Goal: Information Seeking & Learning: Check status

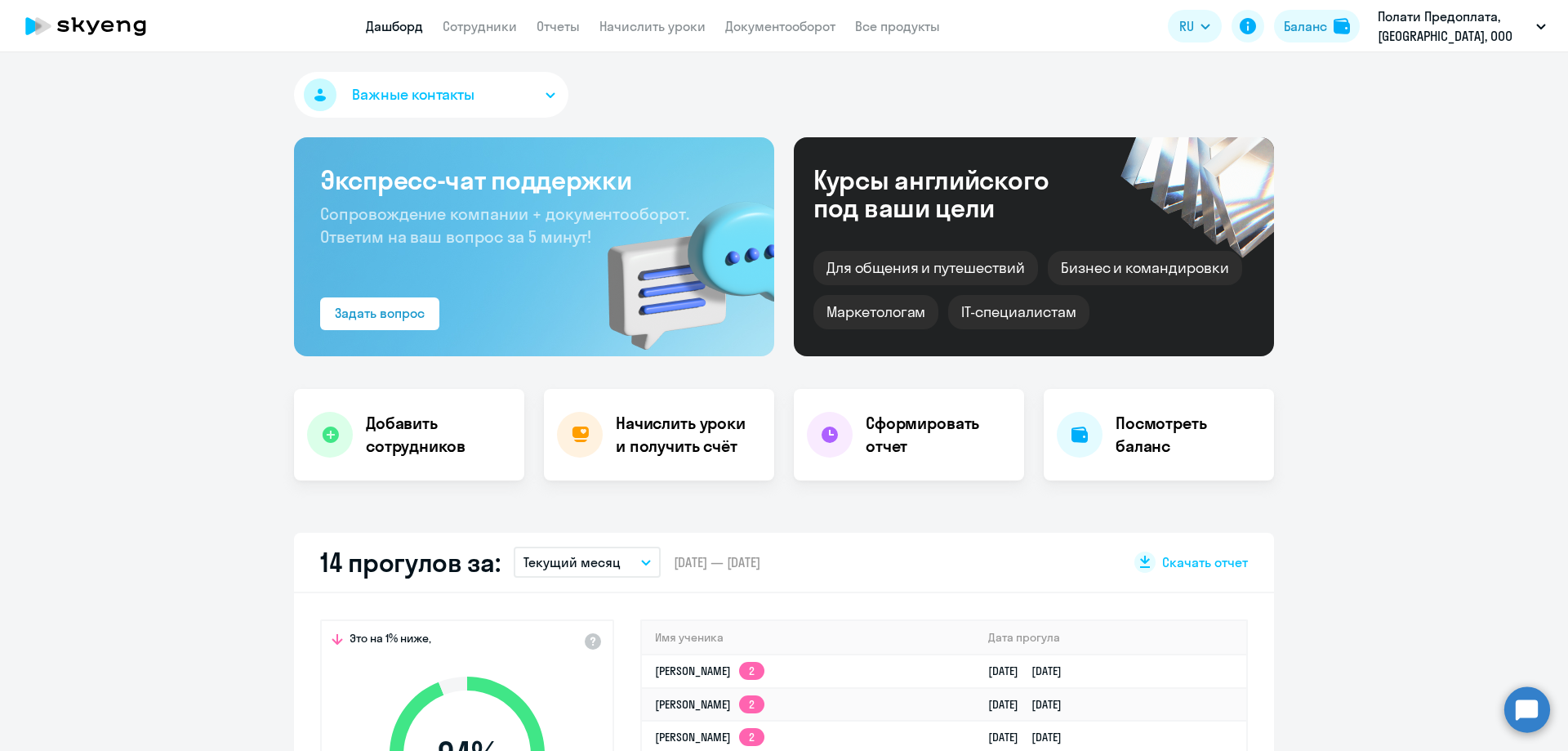
select select "30"
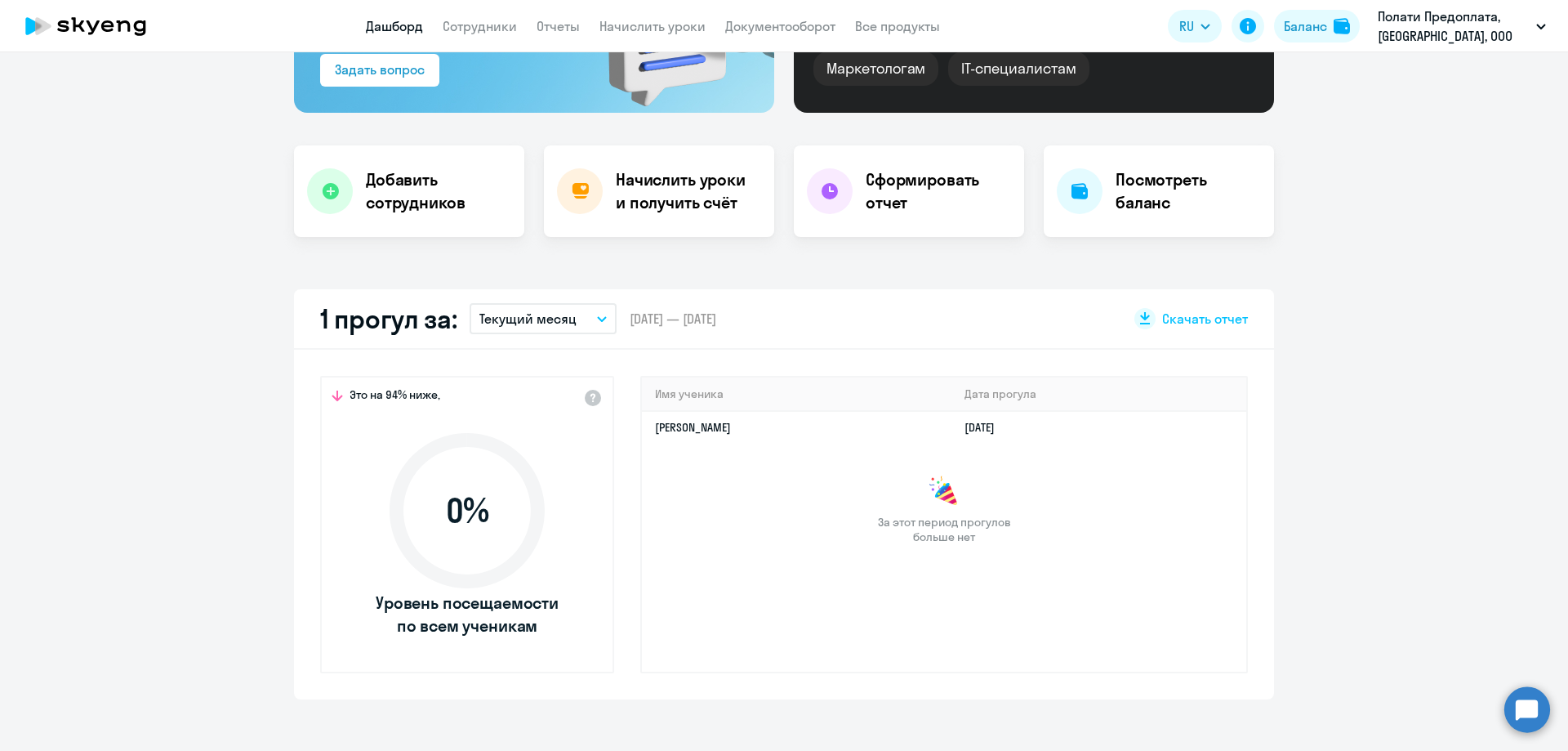
scroll to position [245, 0]
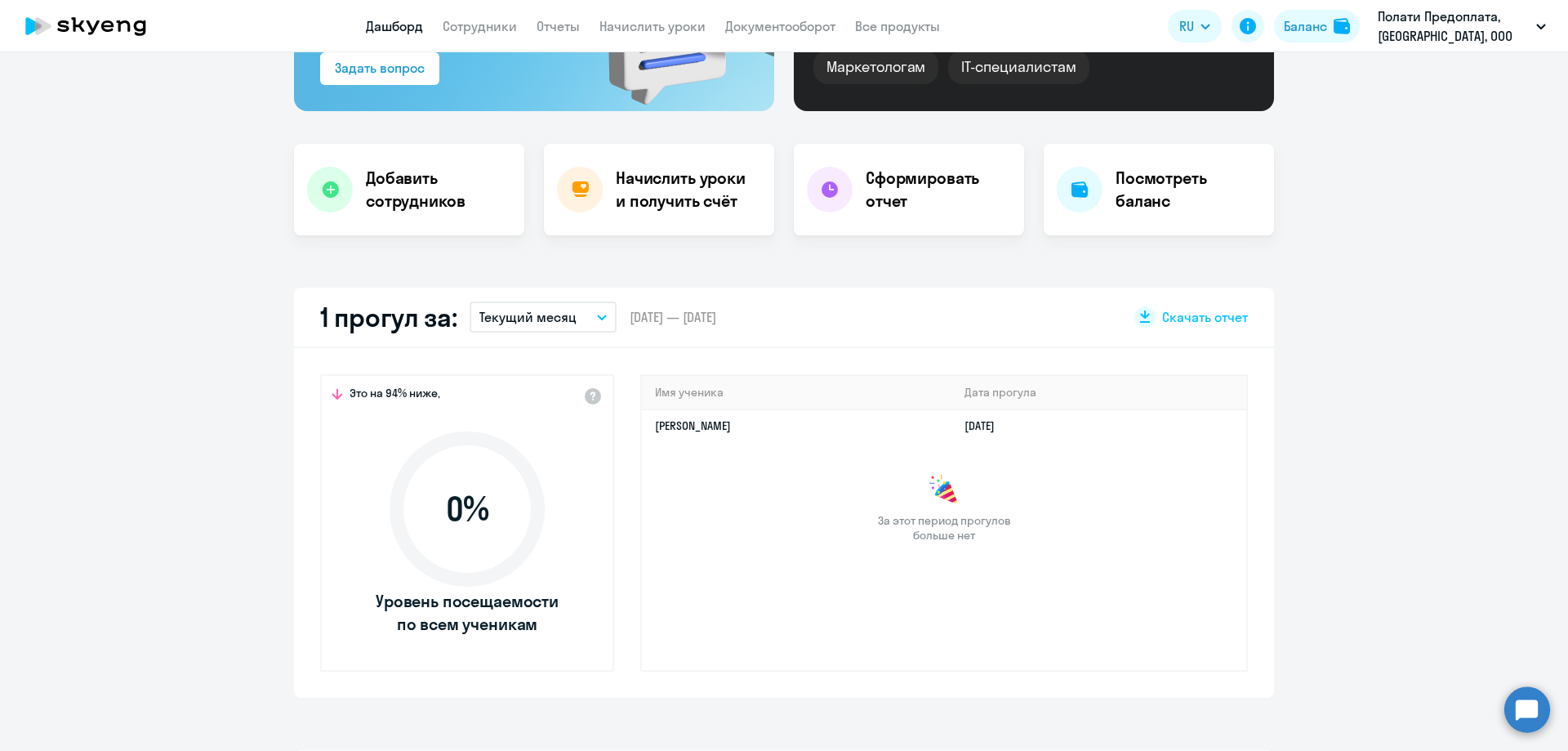
click at [578, 319] on button "Текущий месяц" at bounding box center [543, 316] width 147 height 31
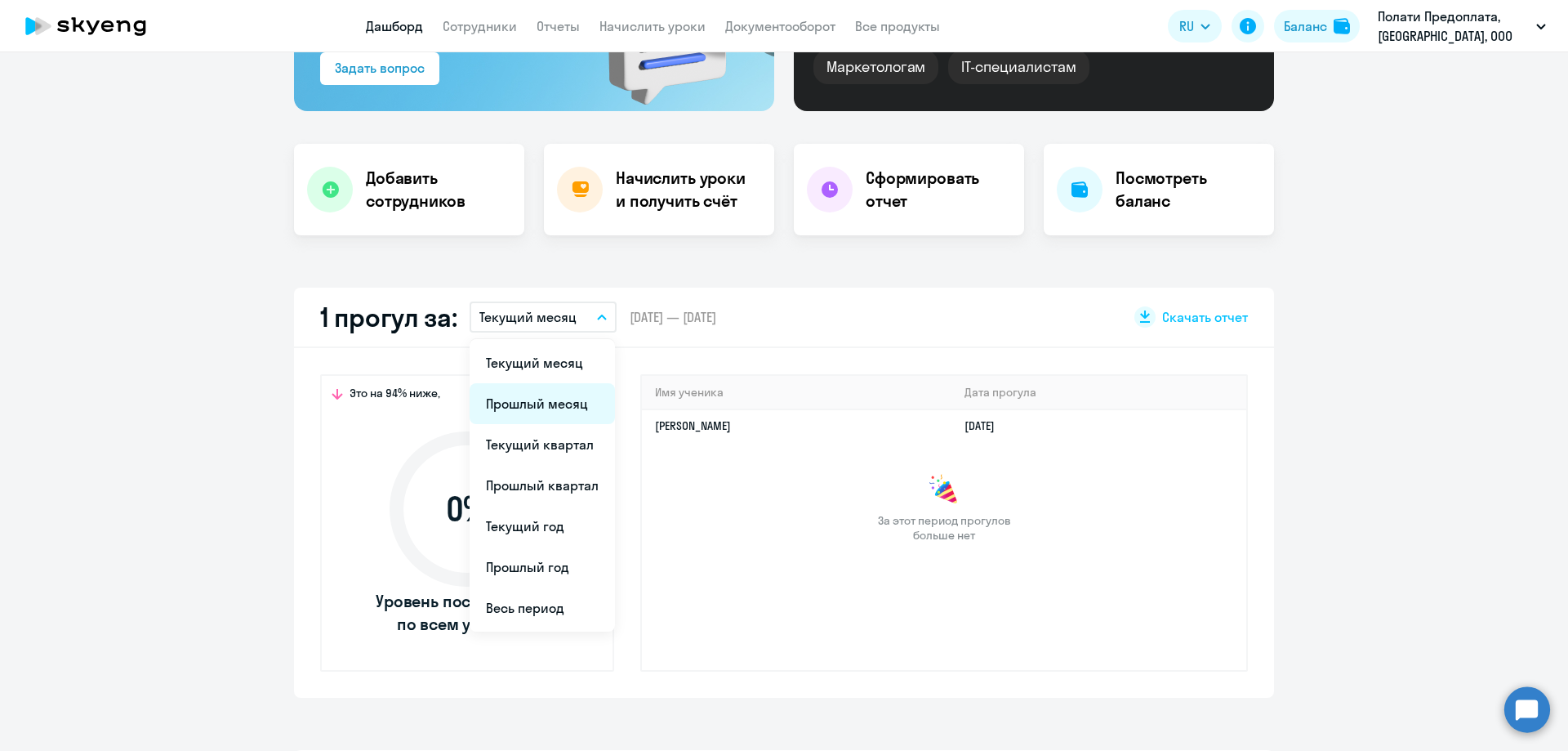
click at [527, 412] on li "Прошлый месяц" at bounding box center [542, 403] width 146 height 41
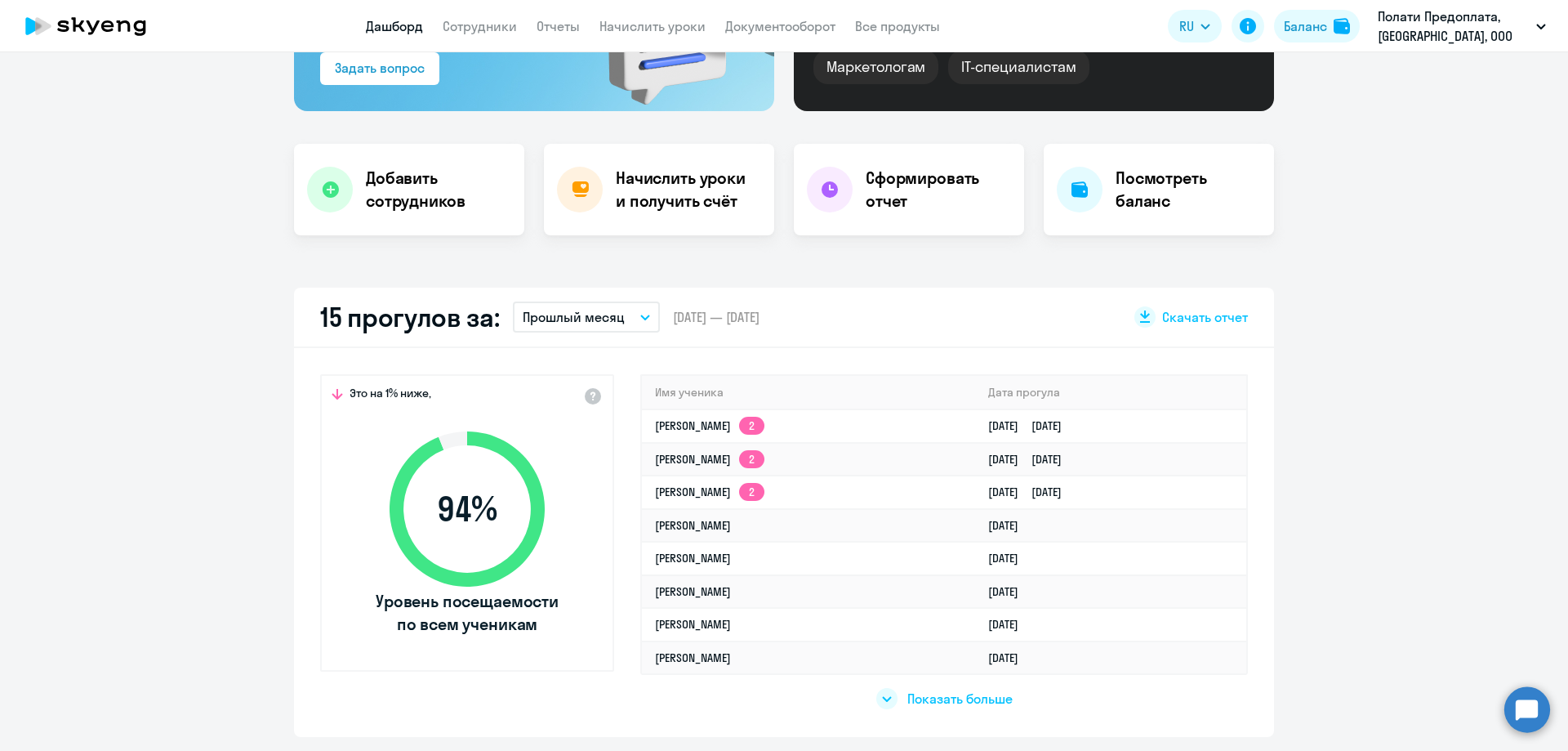
click at [581, 308] on p "Прошлый месяц" at bounding box center [574, 317] width 102 height 20
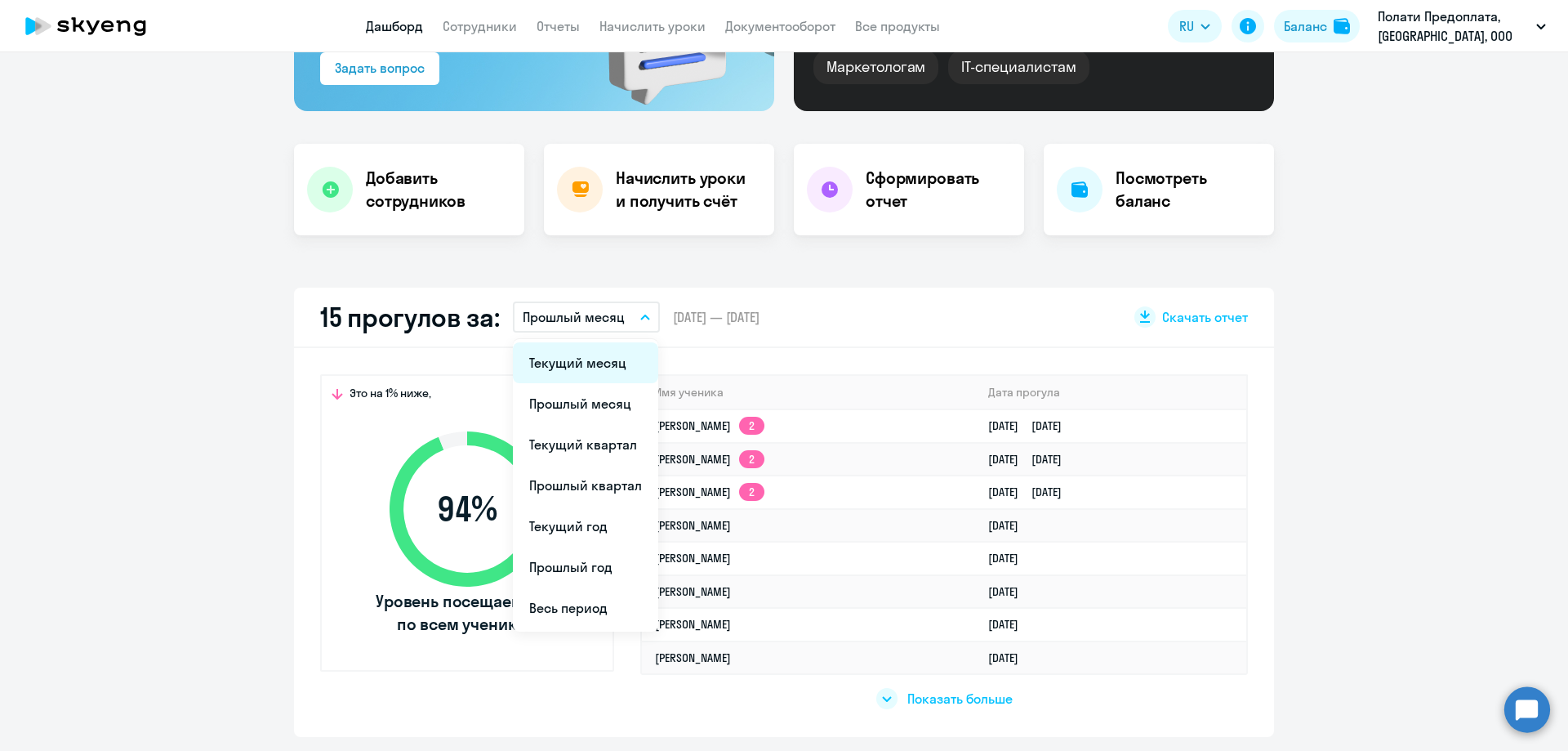
click at [576, 371] on li "Текущий месяц" at bounding box center [585, 362] width 146 height 41
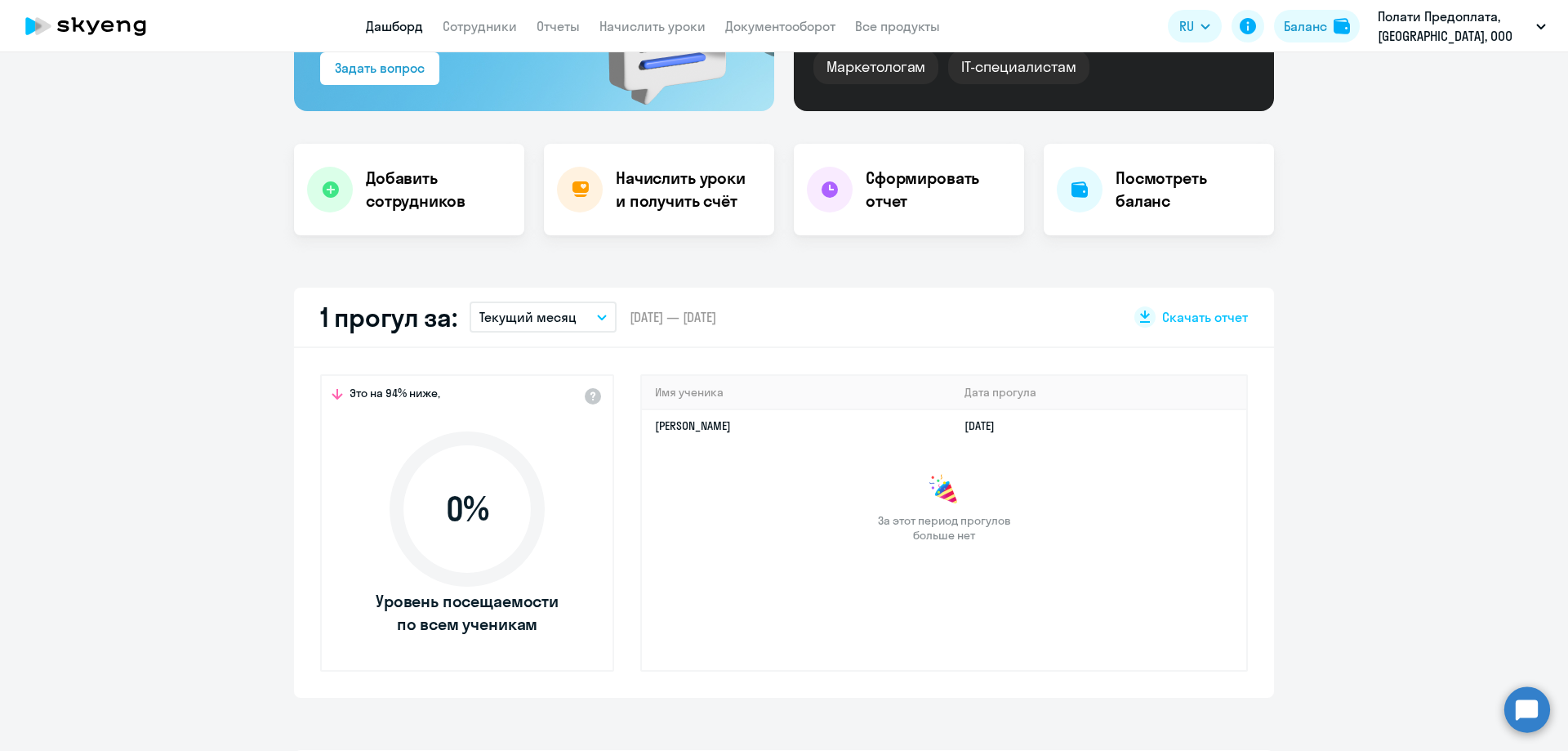
select select "30"
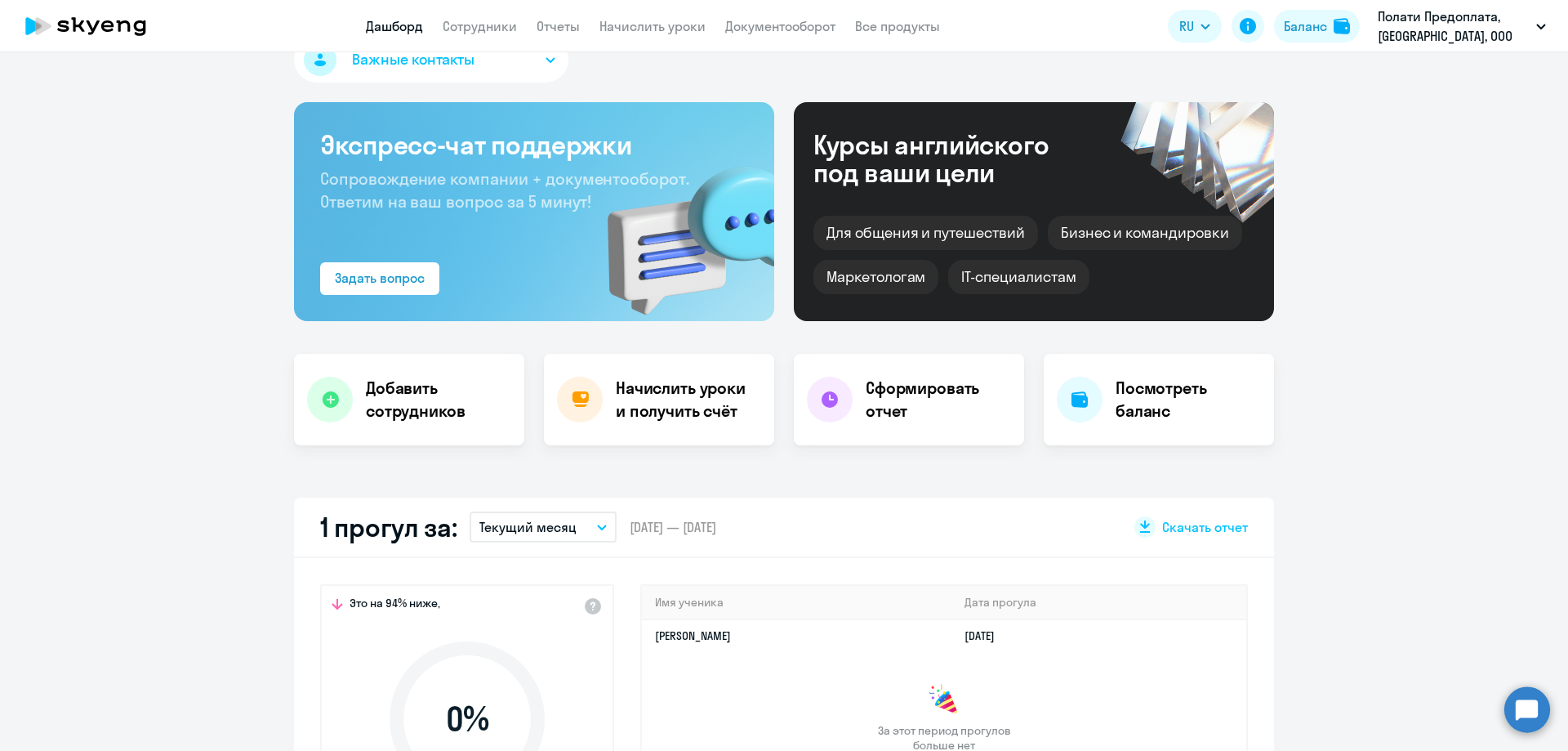
scroll to position [0, 0]
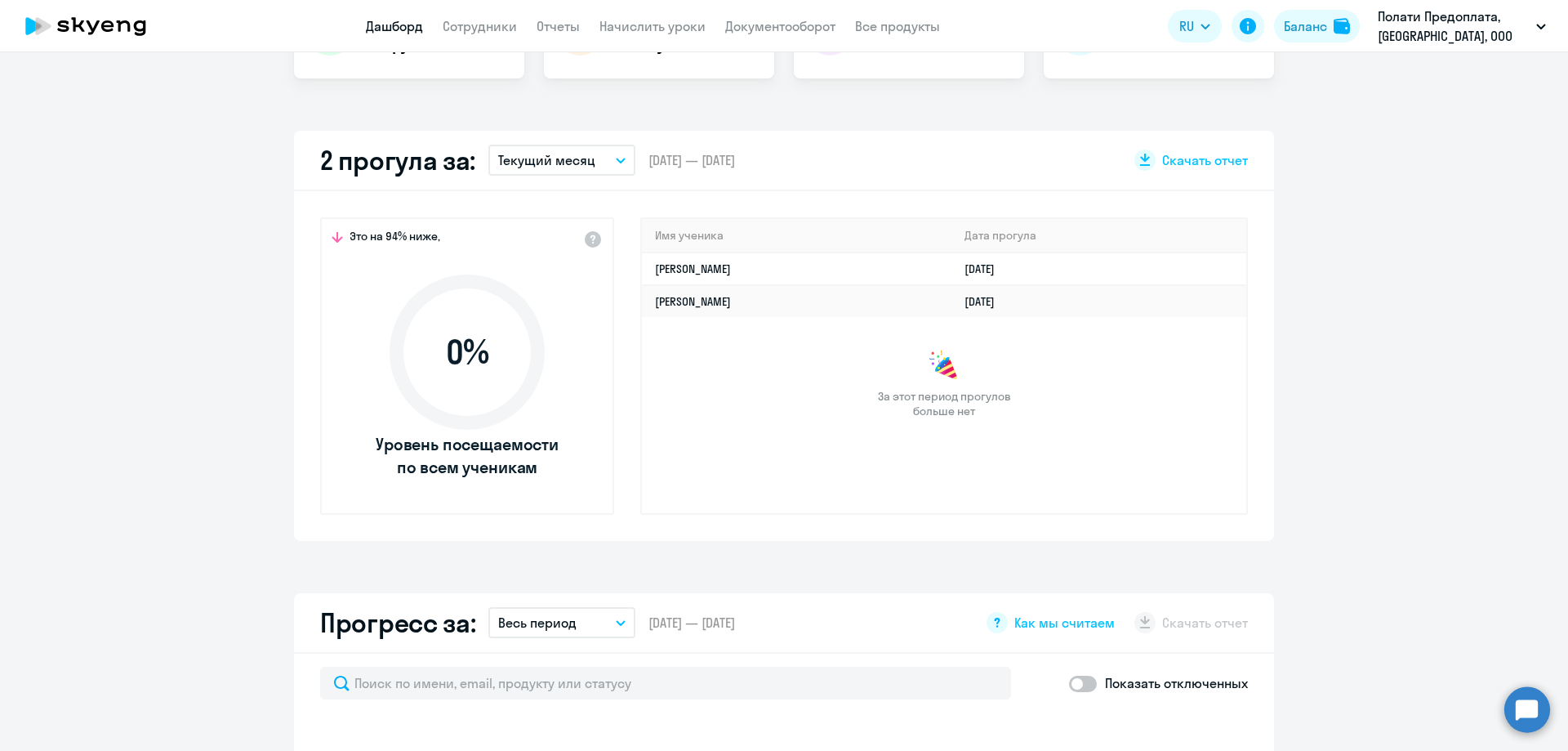
scroll to position [408, 0]
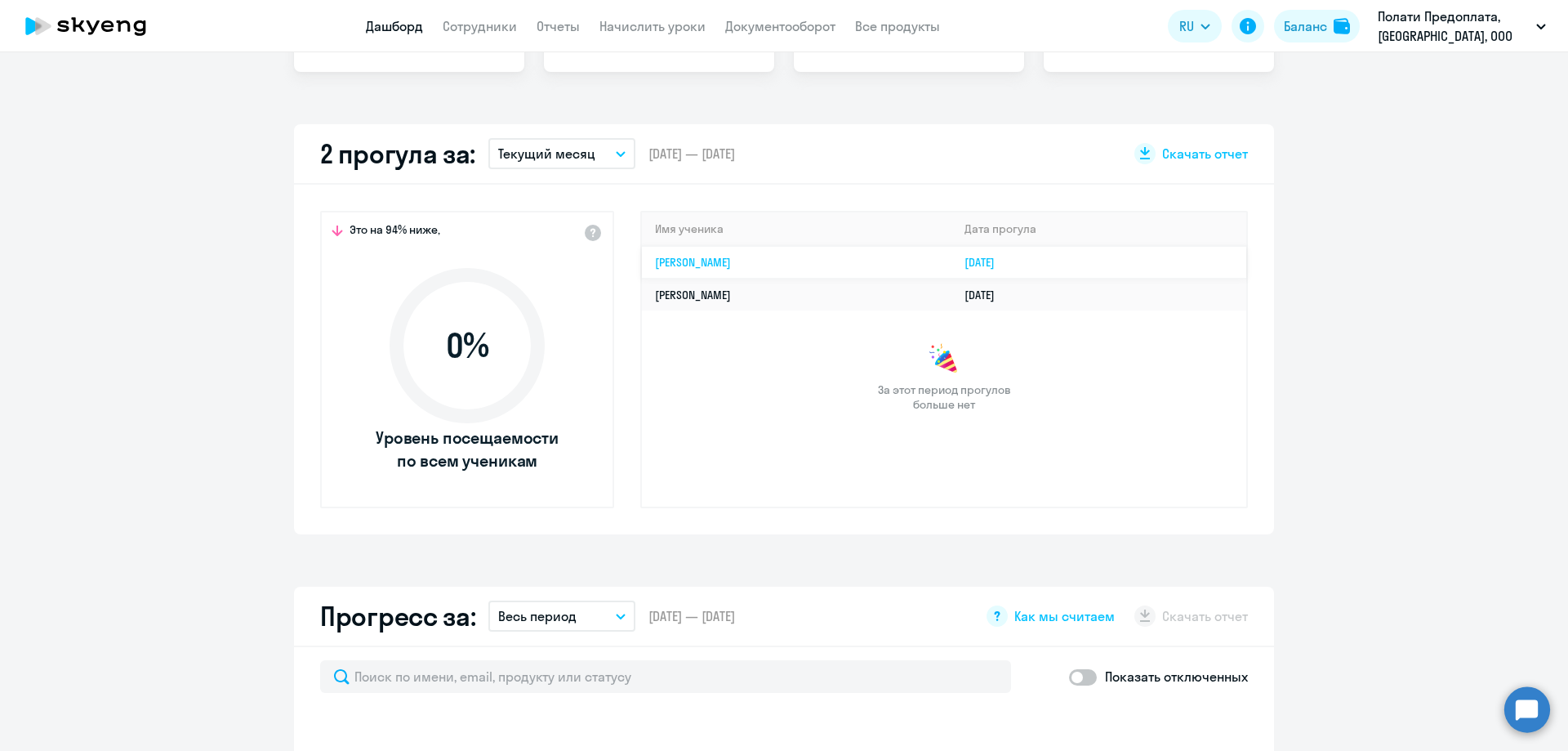
click at [731, 262] on link "[PERSON_NAME]" at bounding box center [692, 262] width 76 height 15
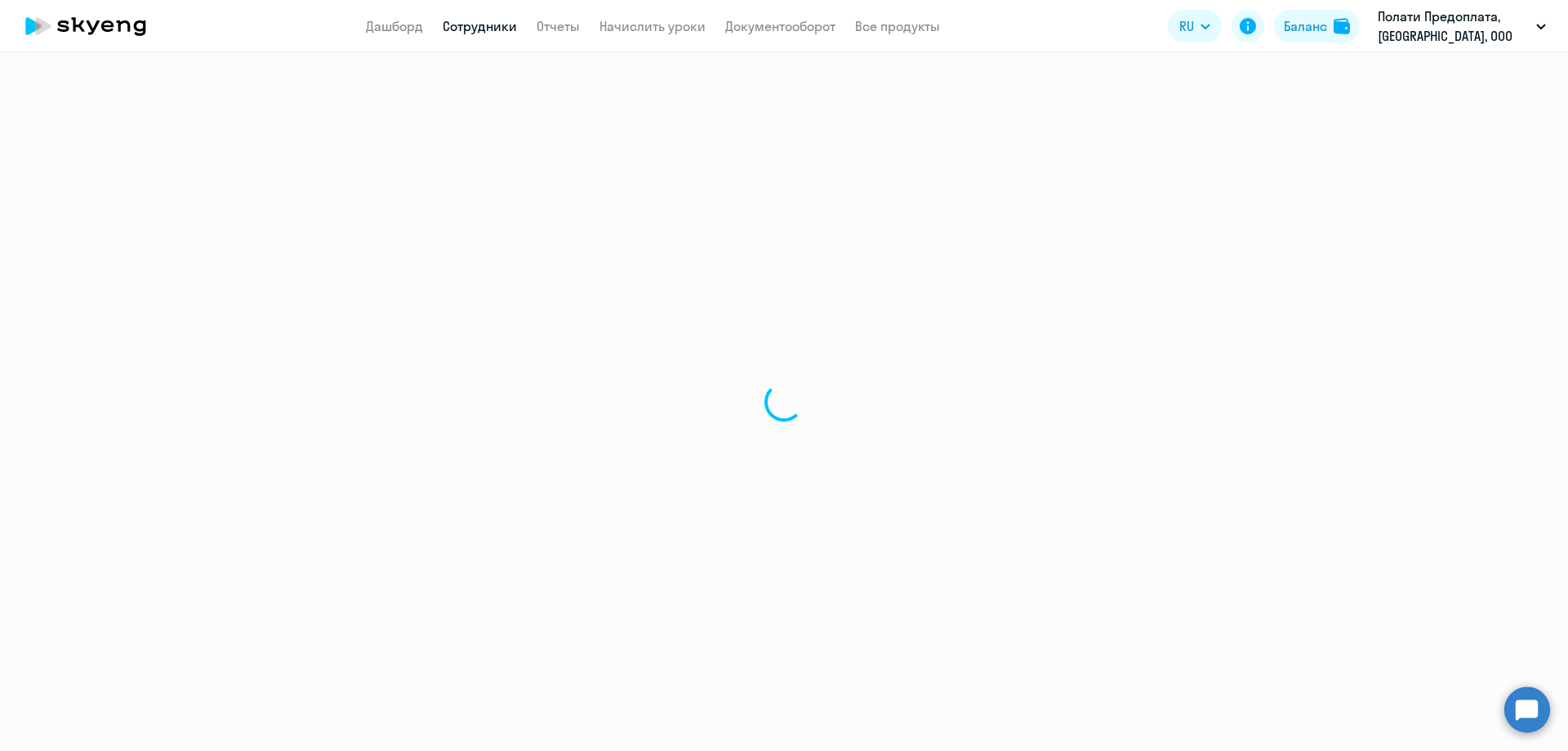
select select "english"
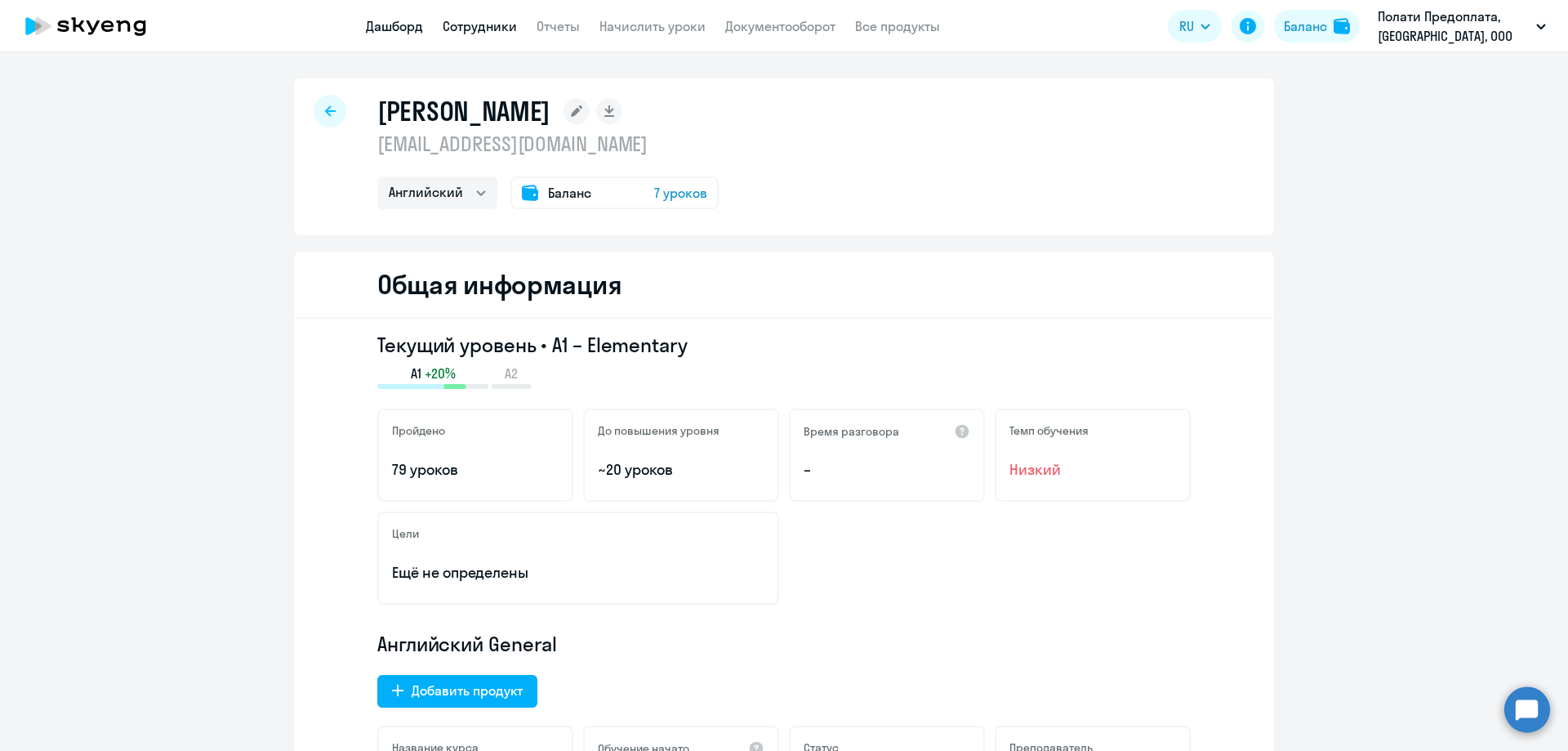
click at [385, 22] on link "Дашборд" at bounding box center [394, 26] width 57 height 16
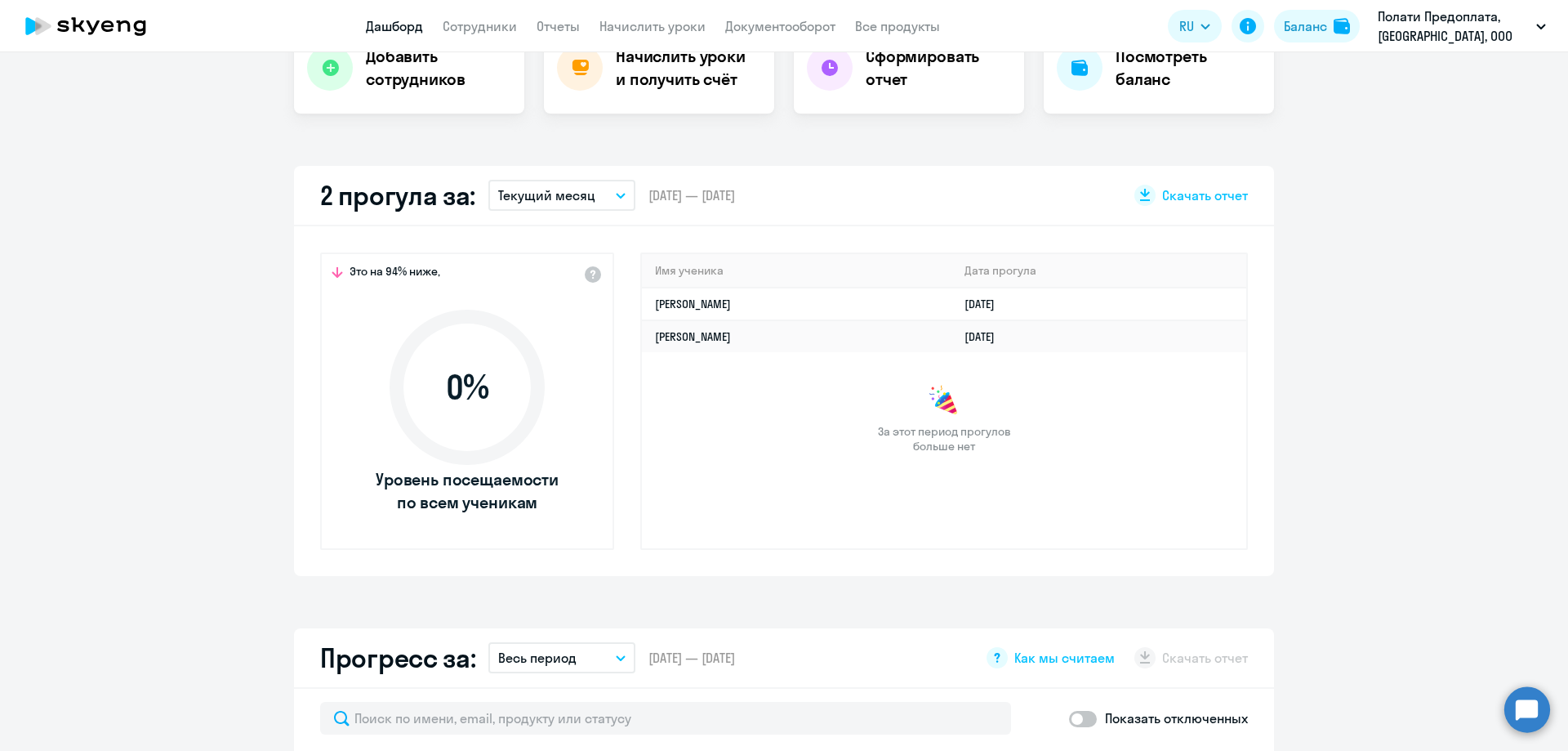
scroll to position [408, 0]
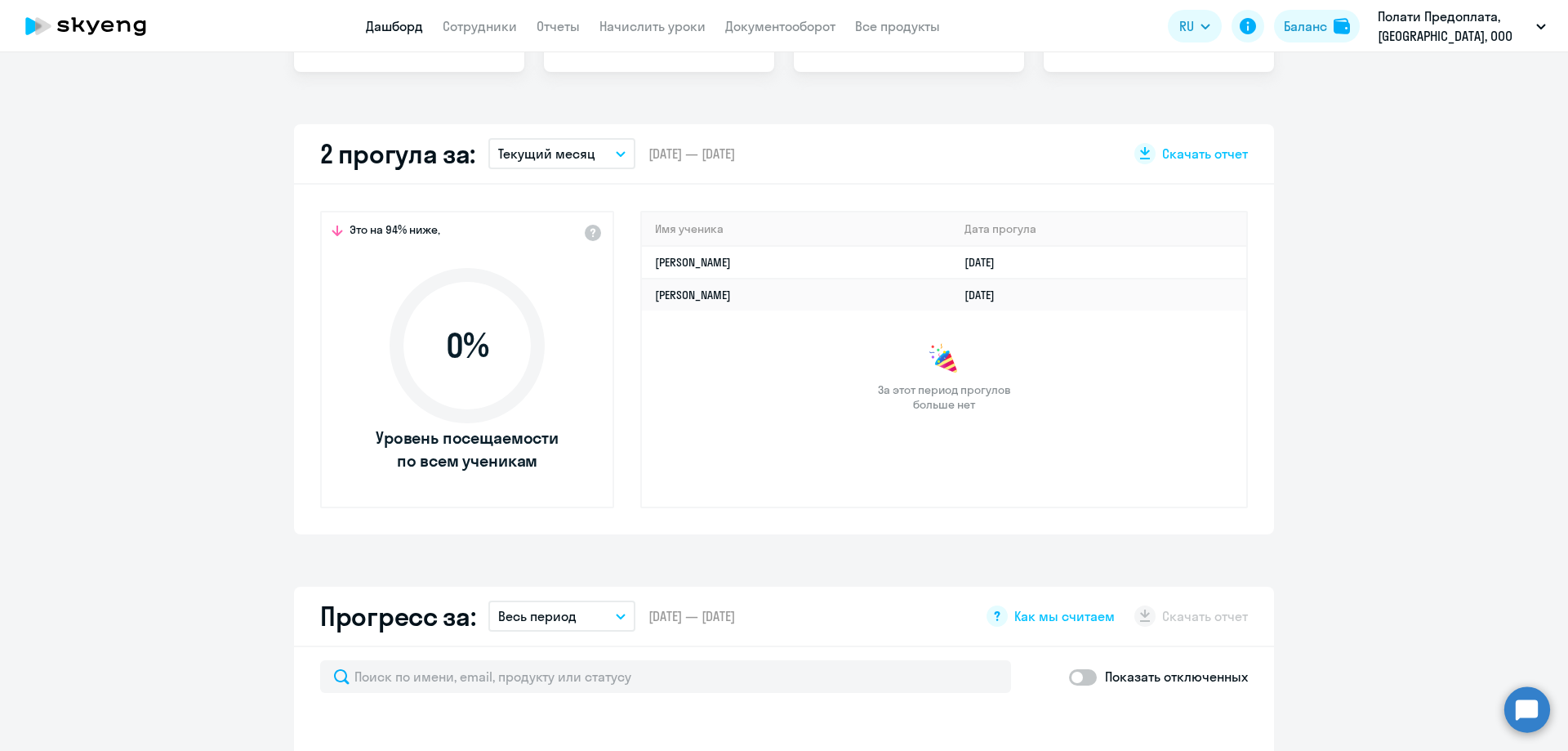
select select "30"
